Goal: Task Accomplishment & Management: Manage account settings

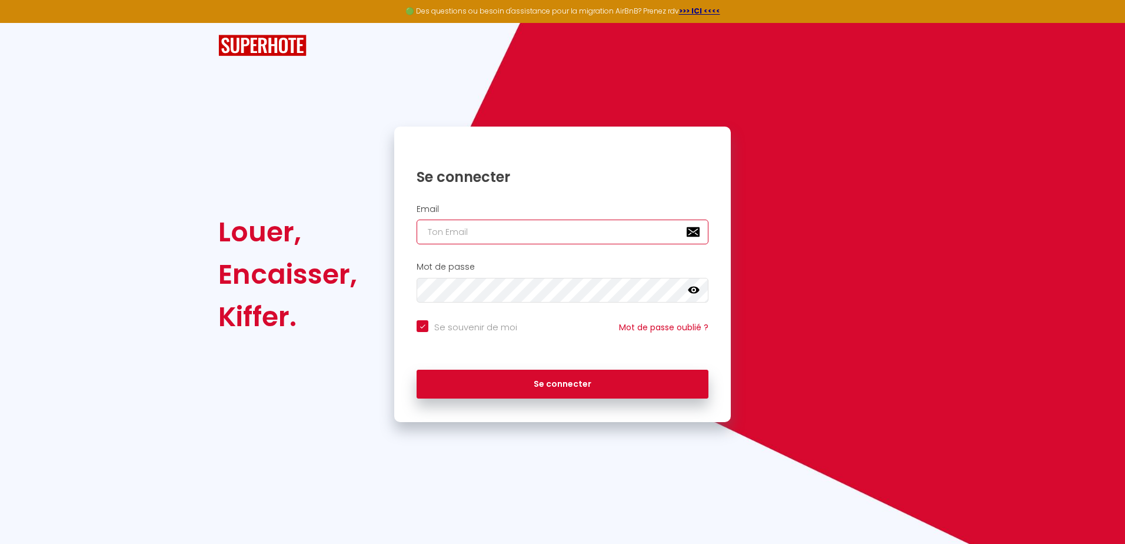
click at [449, 234] on input "email" at bounding box center [562, 231] width 292 height 25
type input "c"
checkbox input "true"
type input "co"
checkbox input "true"
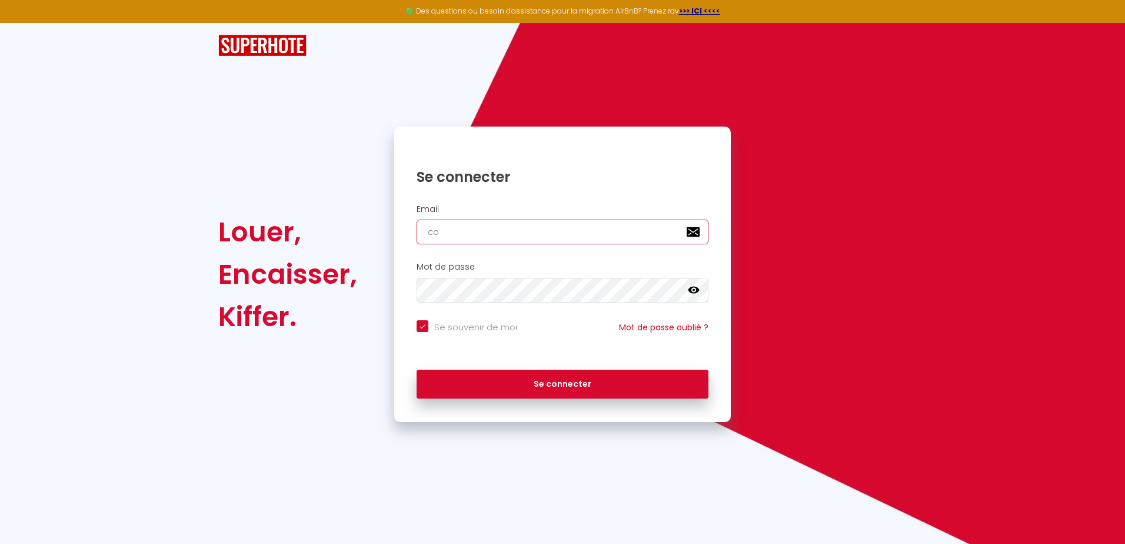
type input "col"
checkbox input "true"
type input "colo"
checkbox input "true"
type input "colon"
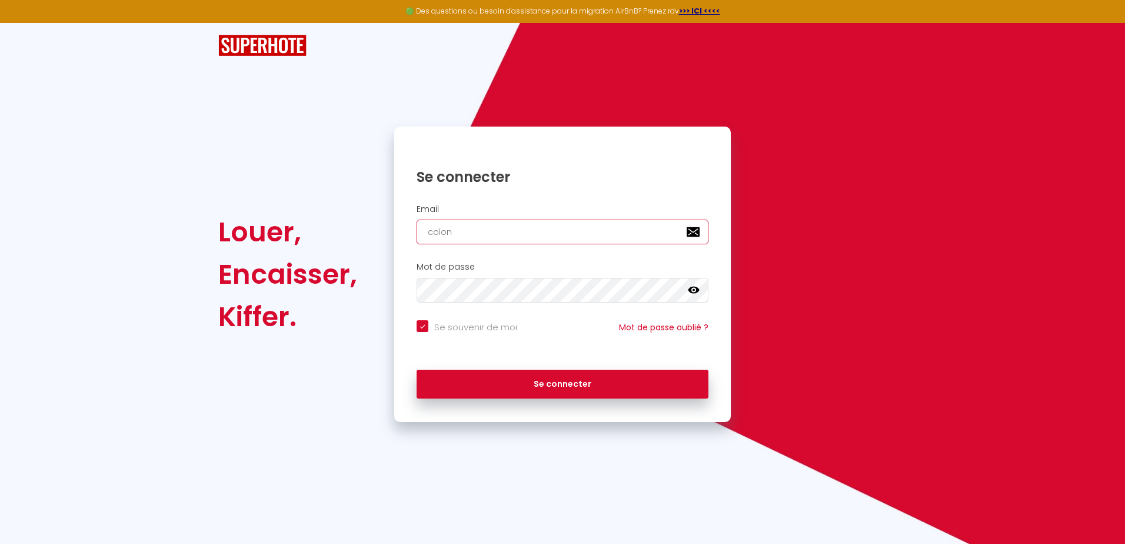
checkbox input "true"
type input "colone"
checkbox input "true"
type input "colonel"
checkbox input "true"
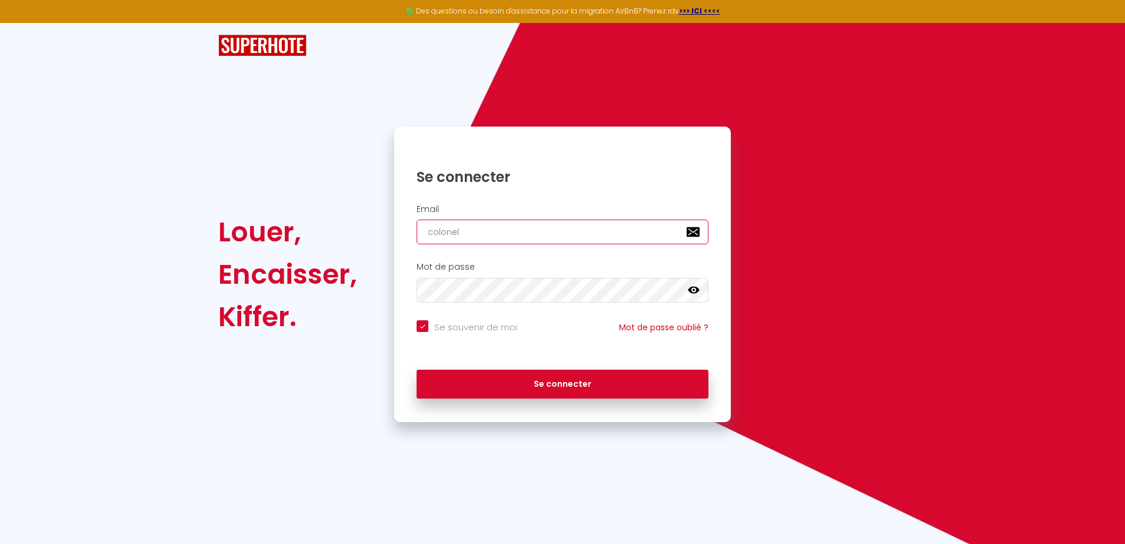
type input "colonel3"
checkbox input "true"
type input "colonel31"
checkbox input "true"
type input "colonel31@"
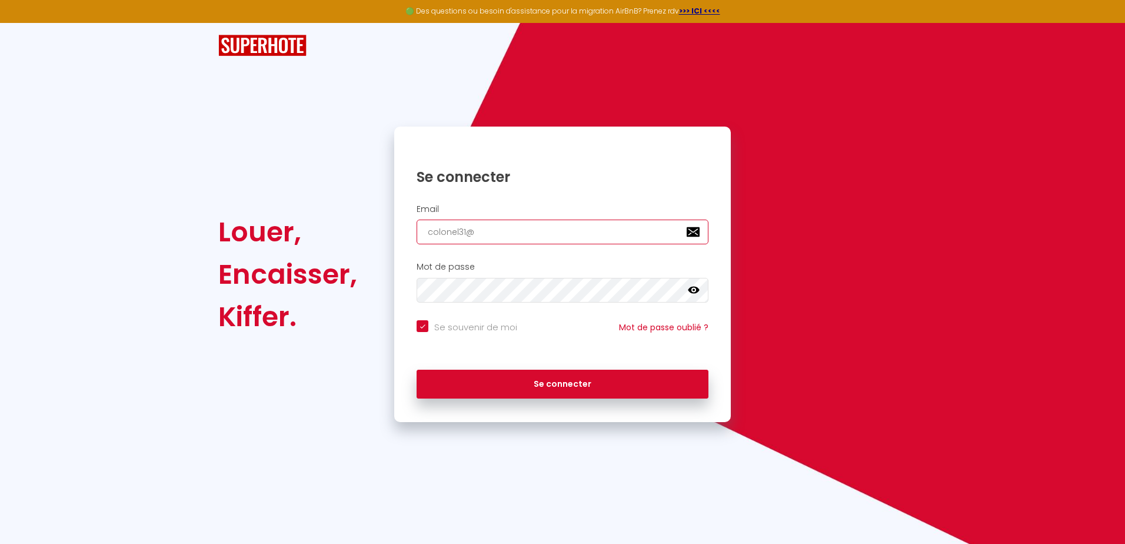
checkbox input "true"
type input "colonel31@l"
checkbox input "true"
type input "colonel31@li"
checkbox input "true"
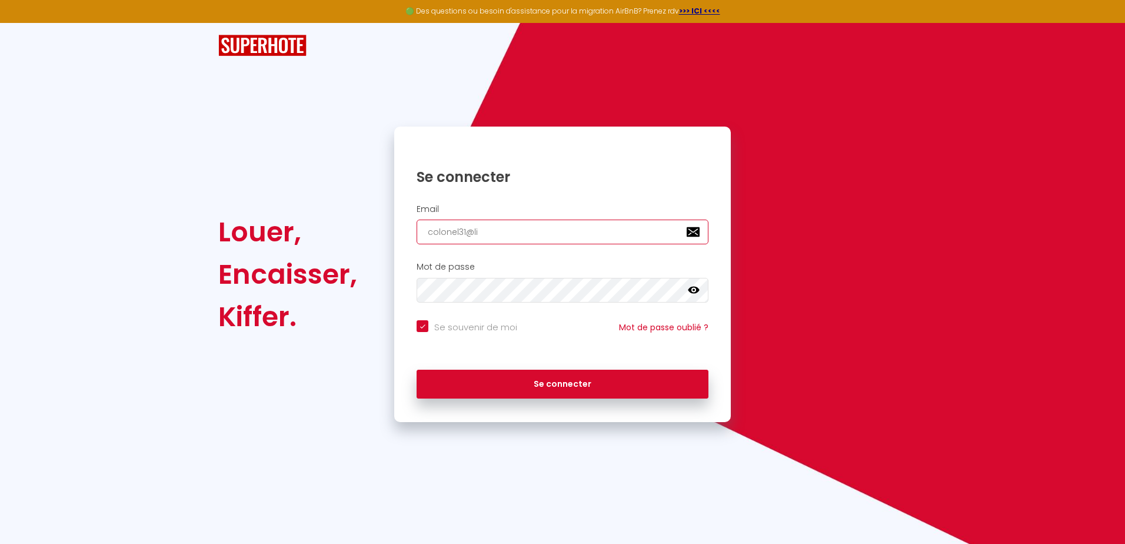
type input "colonel31@liv"
checkbox input "true"
type input "colonel31@live"
checkbox input "true"
type input "colonel31@live."
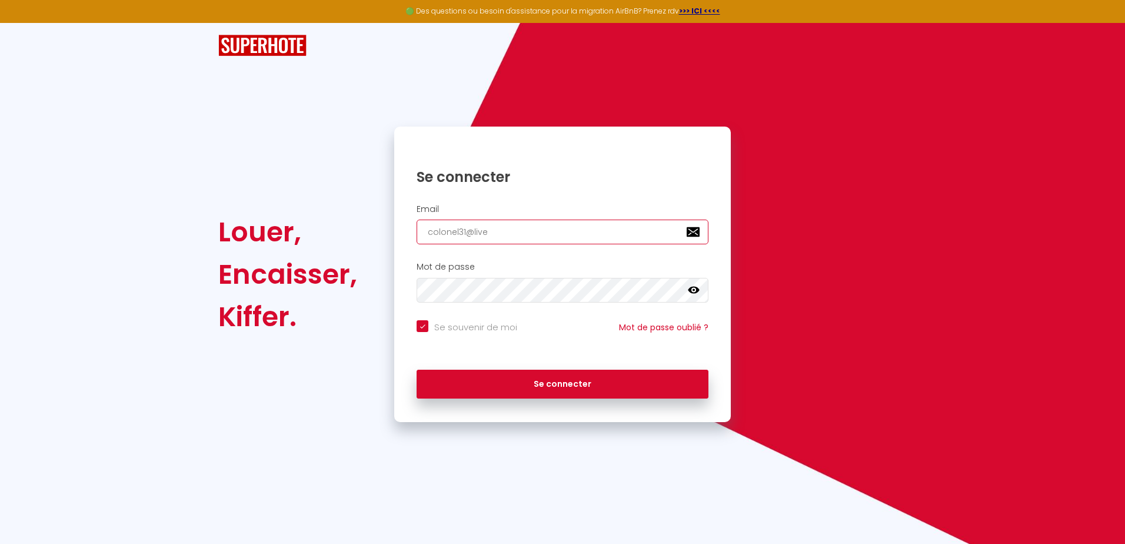
checkbox input "true"
type input "colonel31@live.f"
checkbox input "true"
type input "colonel31@live.fr"
checkbox input "true"
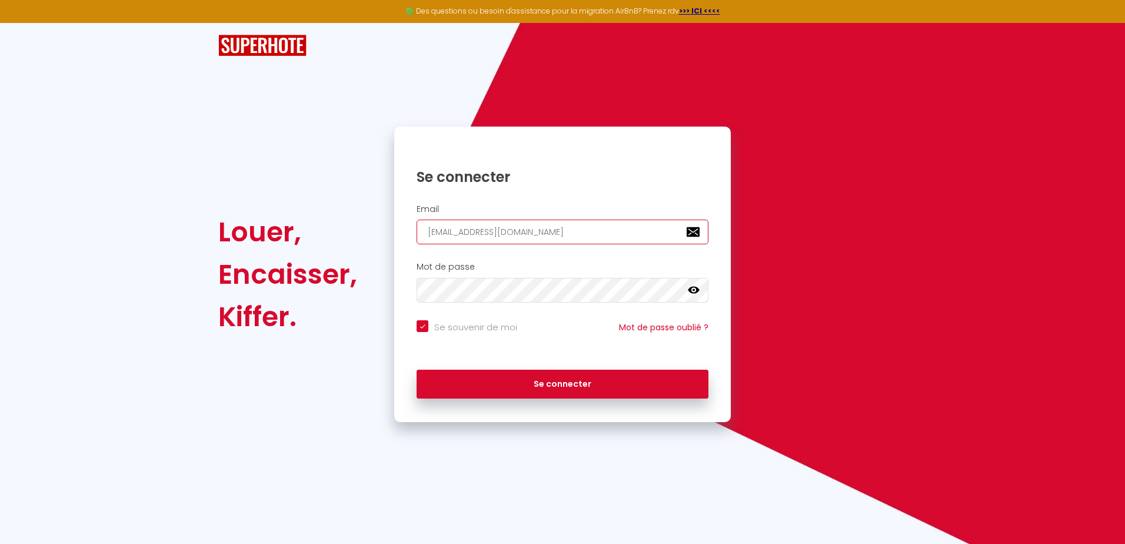
type input "colonel31@live.fr"
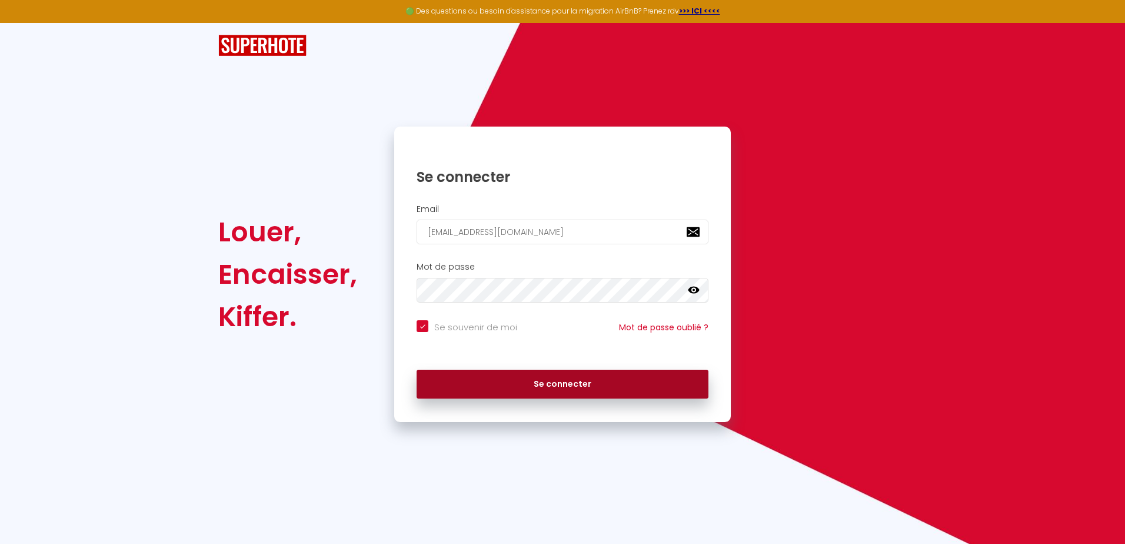
click at [545, 390] on button "Se connecter" at bounding box center [562, 383] width 292 height 29
checkbox input "true"
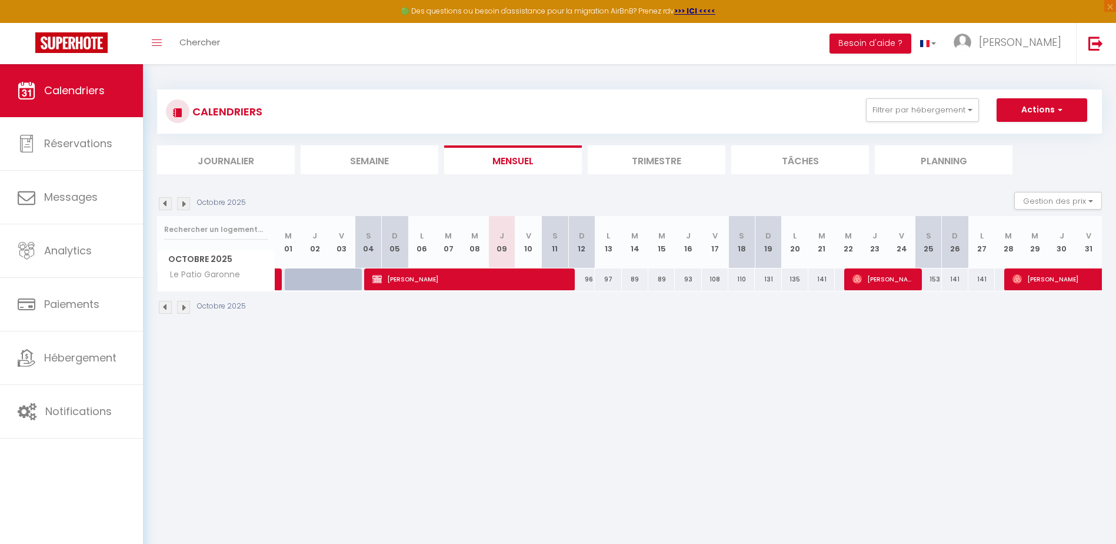
click at [166, 204] on img at bounding box center [165, 203] width 13 height 13
select select
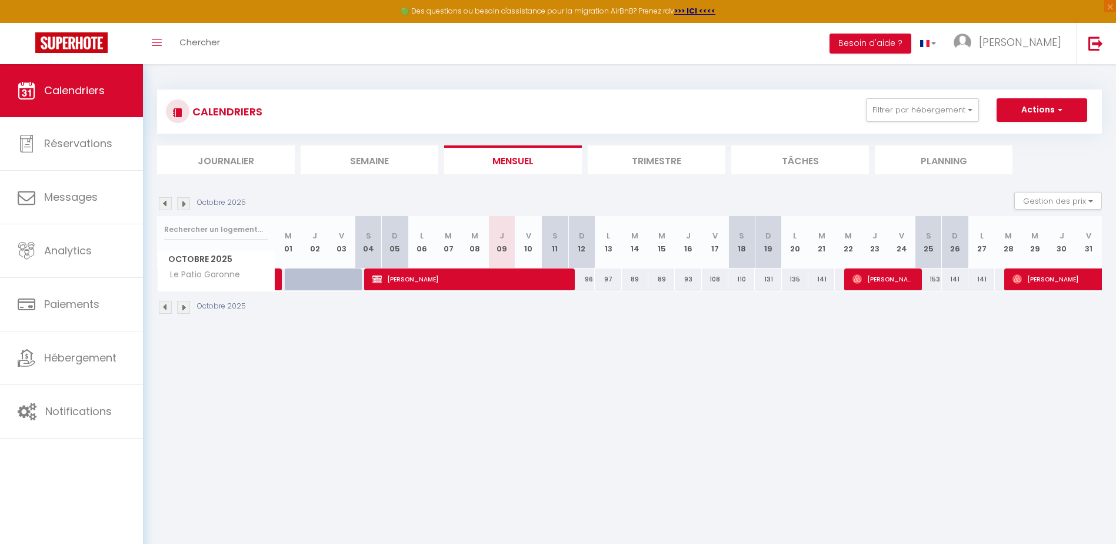
select select
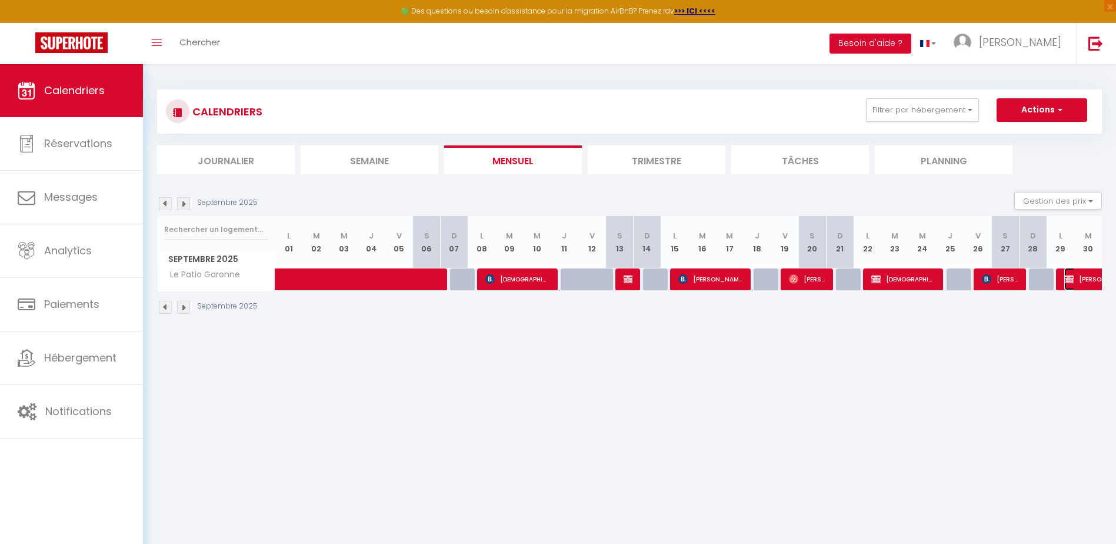
click at [1078, 279] on span "LALAGUE Christian" at bounding box center [1091, 279] width 54 height 22
select select "KO"
select select "OK"
select select "0"
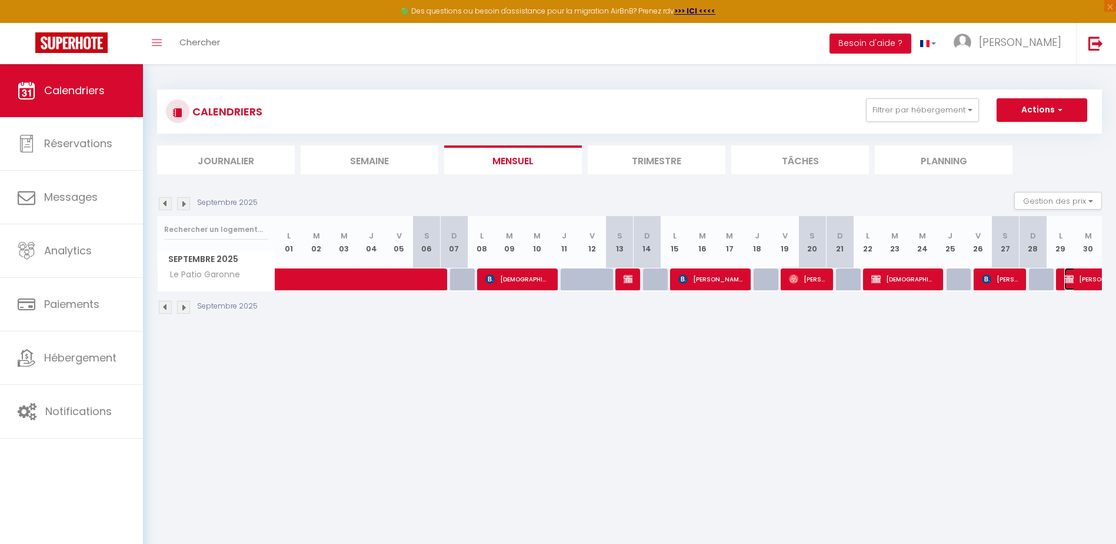
select select "1"
select select
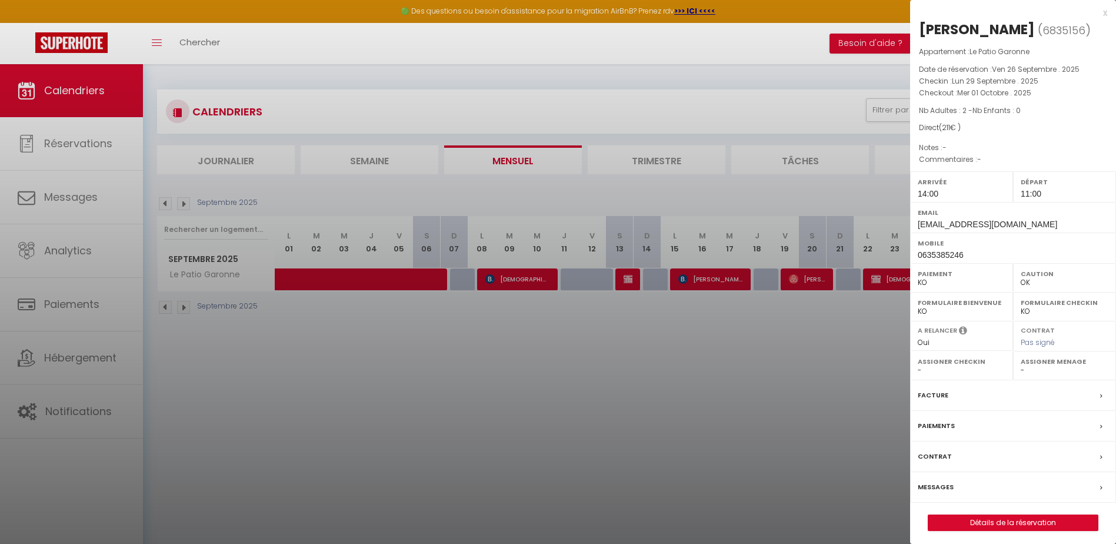
click at [1063, 281] on select "OK KO" at bounding box center [1065, 282] width 88 height 11
select select "KO"
click at [1021, 277] on select "OK KO" at bounding box center [1065, 282] width 88 height 11
click at [941, 396] on label "Facture" at bounding box center [933, 395] width 31 height 12
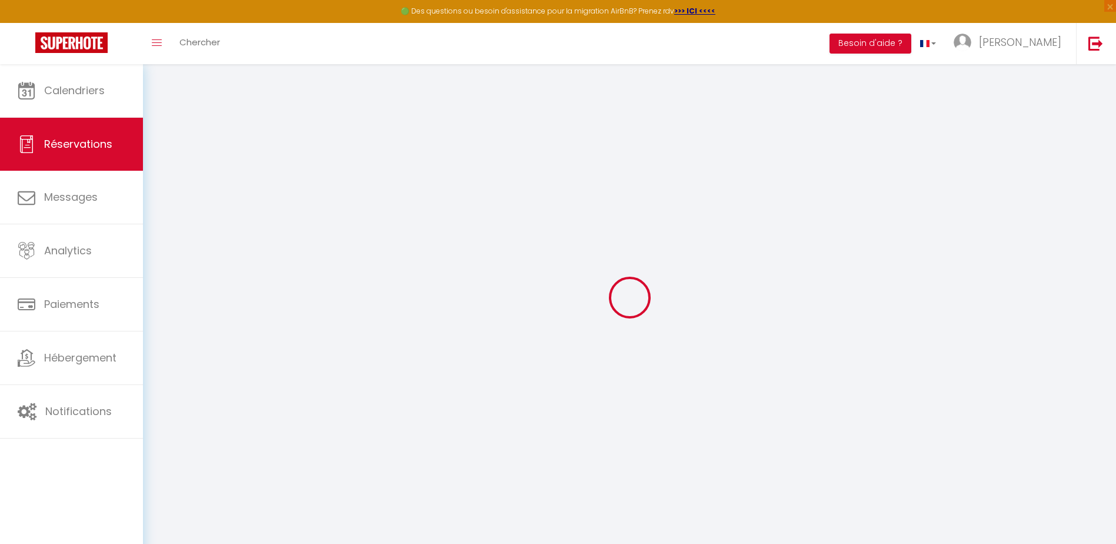
select select "cleaning"
select select "taxes"
select select
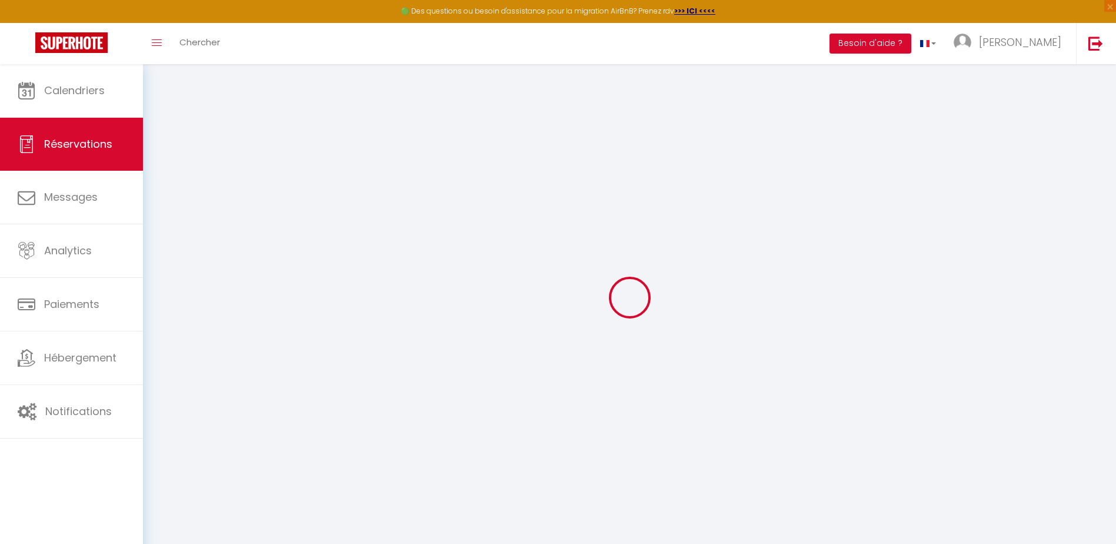
checkbox input "false"
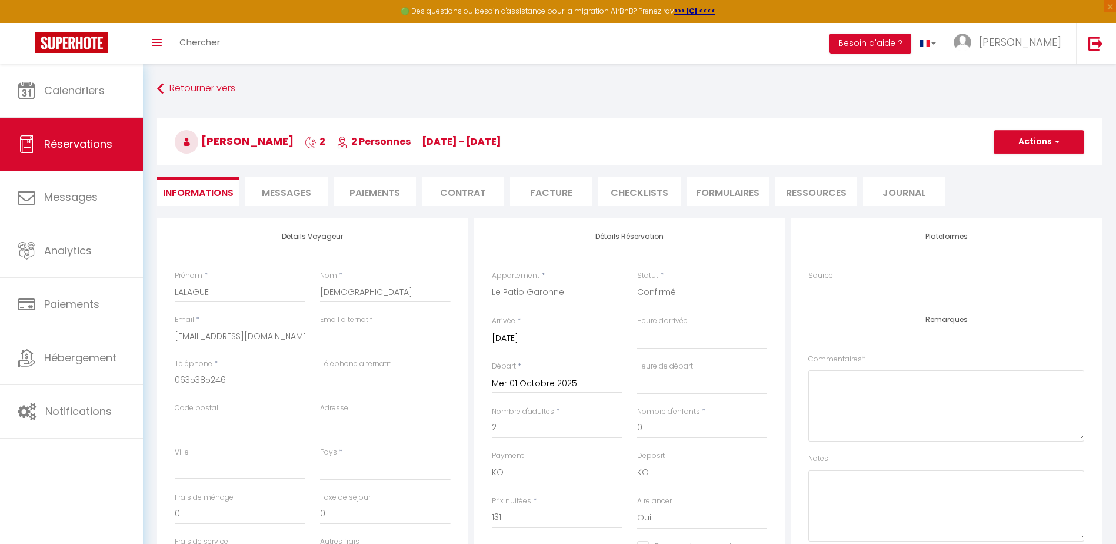
select select
checkbox input "false"
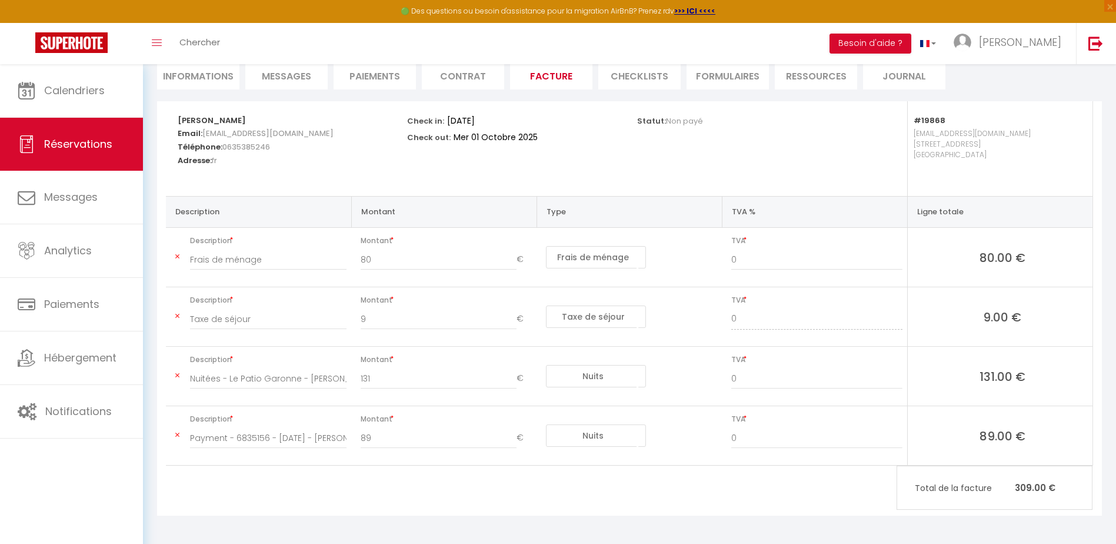
scroll to position [118, 0]
click at [481, 438] on input "89" at bounding box center [439, 436] width 156 height 21
type input "8"
click at [178, 434] on icon at bounding box center [177, 433] width 4 height 7
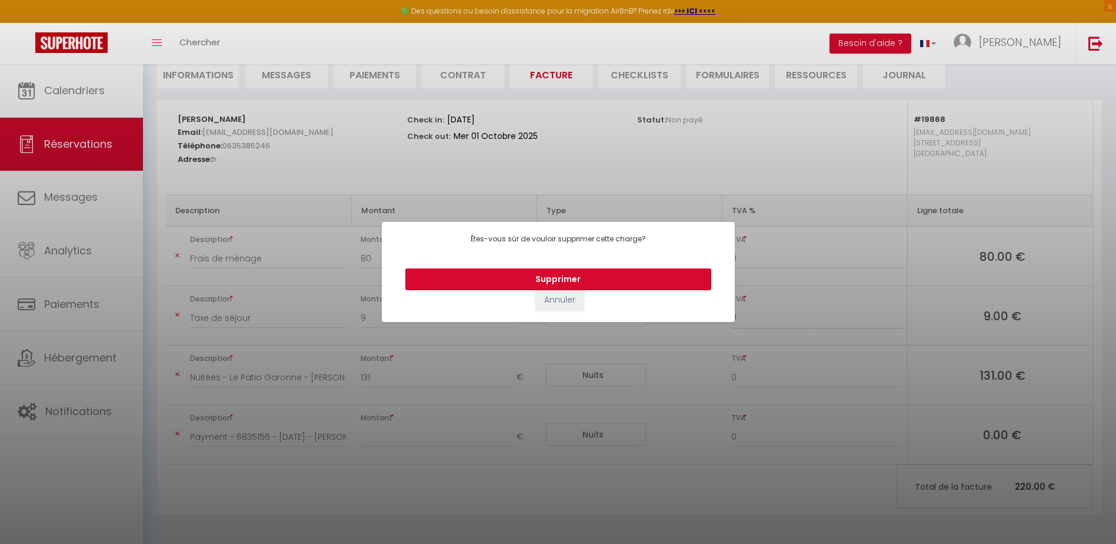
click at [570, 277] on button "Supprimer" at bounding box center [558, 279] width 306 height 22
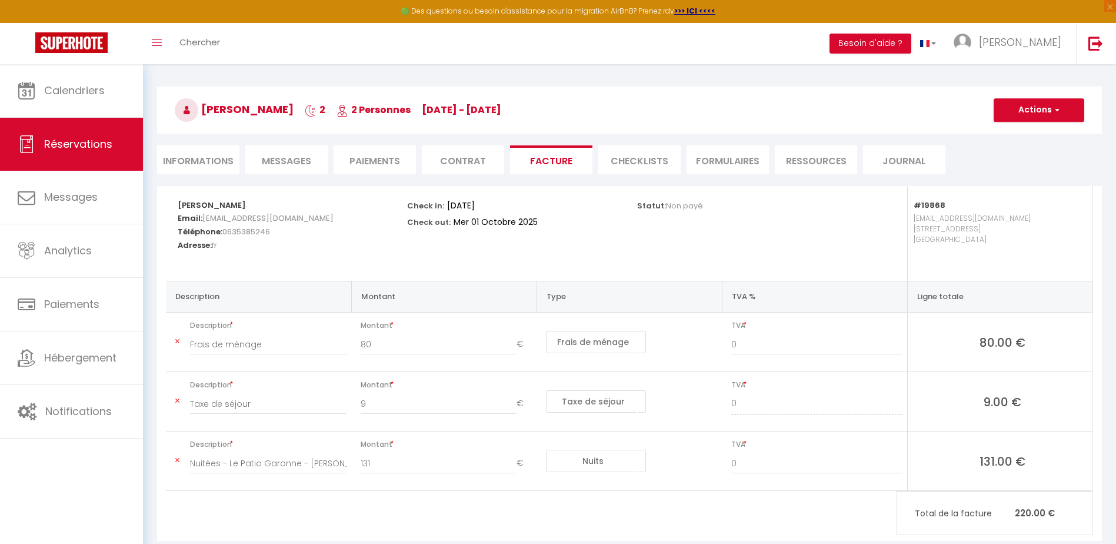
scroll to position [0, 0]
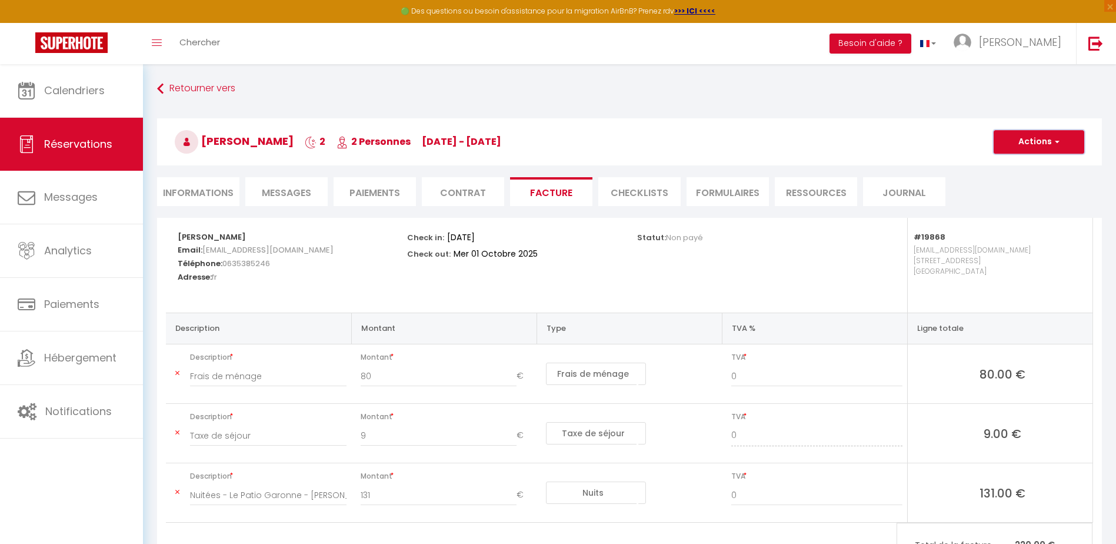
click at [1039, 143] on button "Actions" at bounding box center [1039, 142] width 91 height 24
click at [1036, 164] on link "Enregistrer" at bounding box center [1030, 167] width 99 height 15
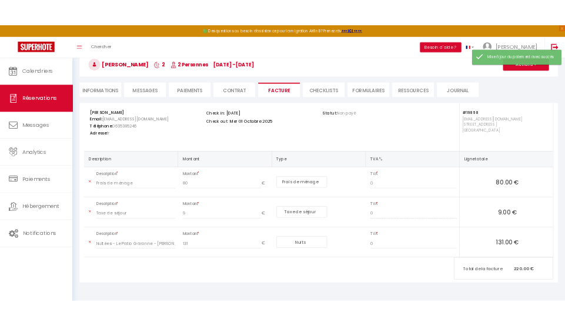
scroll to position [64, 0]
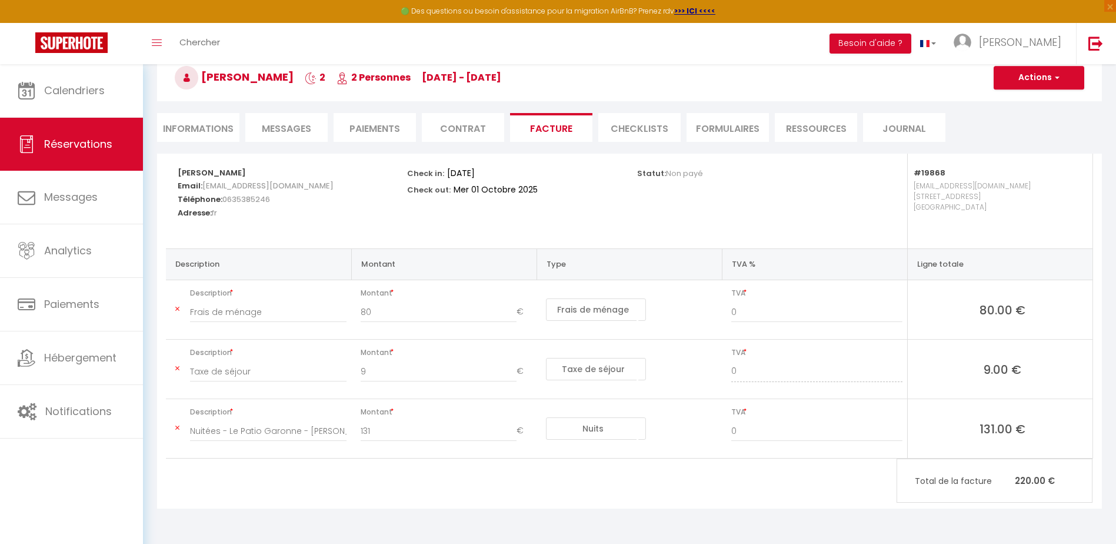
drag, startPoint x: 547, startPoint y: 215, endPoint x: 496, endPoint y: 221, distance: 50.9
click at [496, 221] on div "Check in: Lun 29 Septembre 2025 Check out: Mer 01 Octobre 2025" at bounding box center [513, 201] width 229 height 95
click at [1032, 78] on button "Actions" at bounding box center [1039, 78] width 91 height 24
click at [1028, 117] on link "Aperçu et éditer" at bounding box center [1030, 118] width 99 height 15
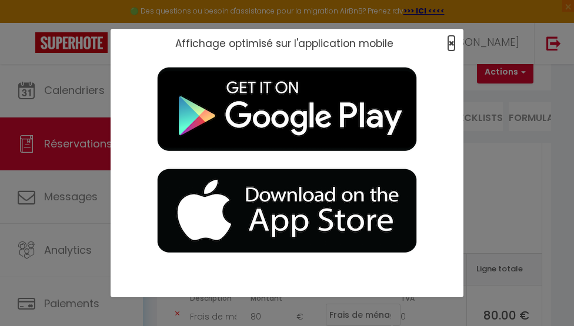
click at [449, 44] on span "×" at bounding box center [451, 43] width 6 height 15
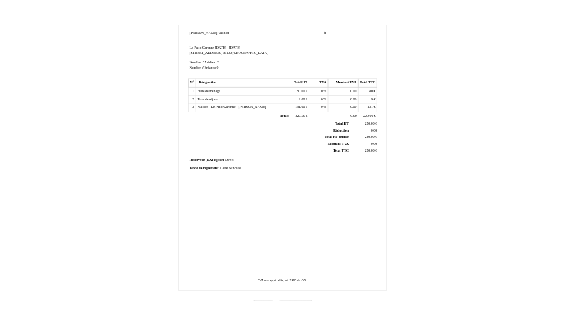
scroll to position [166, 0]
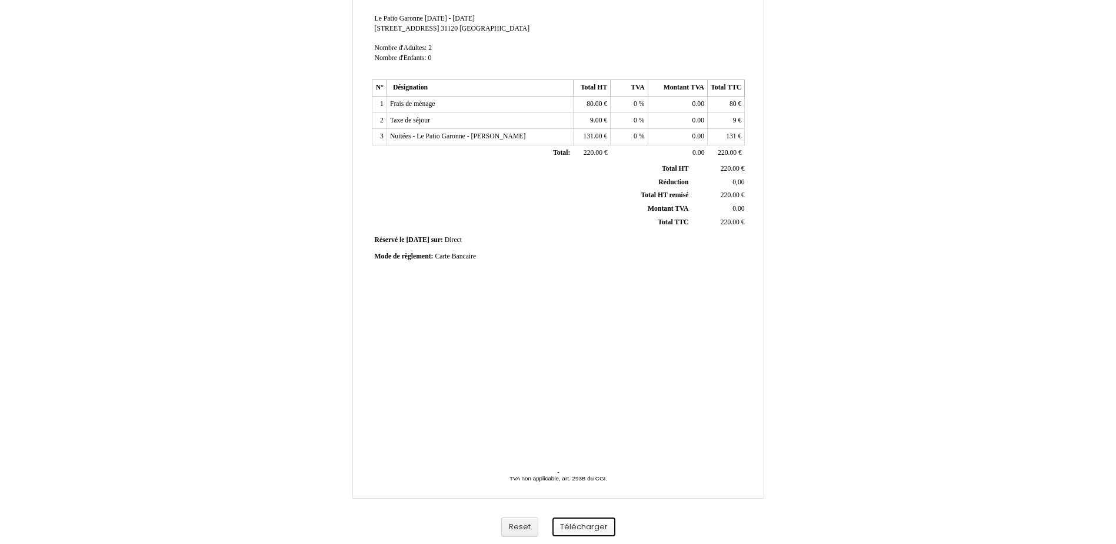
click at [591, 525] on button "Télécharger" at bounding box center [583, 526] width 63 height 19
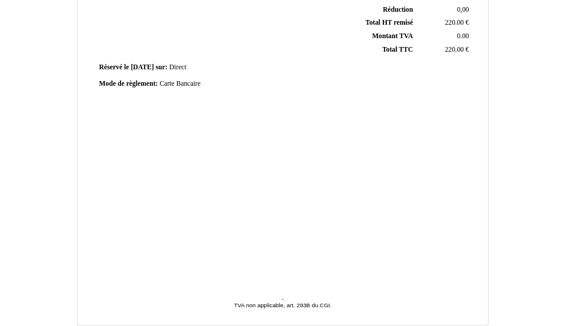
scroll to position [384, 0]
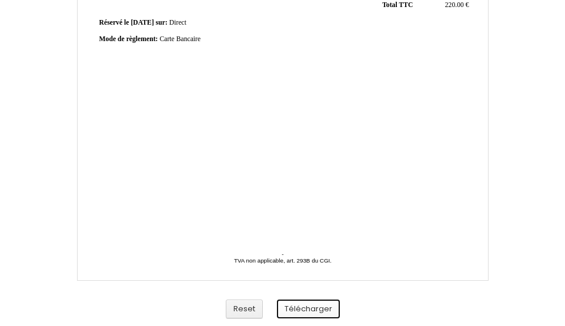
click at [326, 305] on button "Télécharger" at bounding box center [308, 309] width 63 height 19
